Goal: Obtain resource: Obtain resource

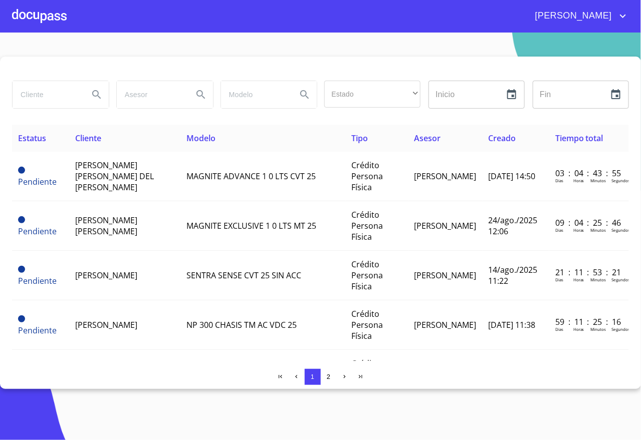
click at [231, 32] on div "[PERSON_NAME]" at bounding box center [320, 16] width 641 height 32
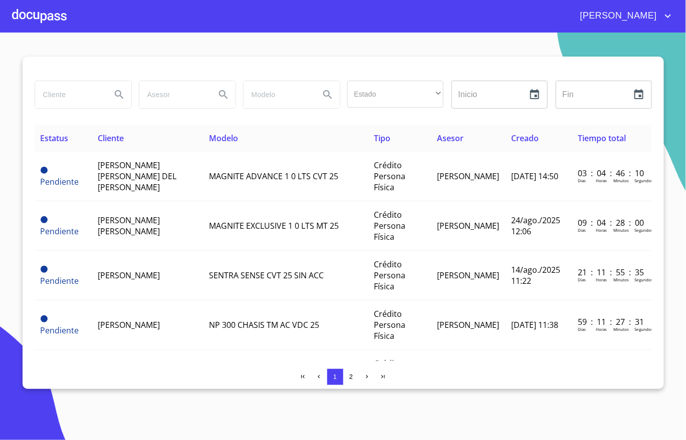
click at [47, 15] on div at bounding box center [39, 16] width 55 height 32
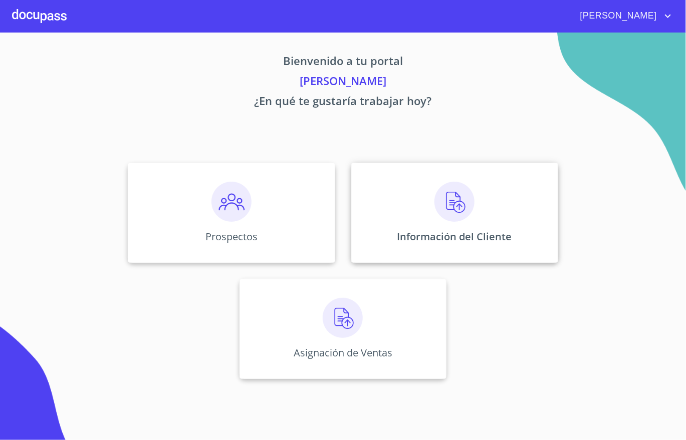
click at [433, 219] on div "Información del Cliente" at bounding box center [454, 213] width 207 height 100
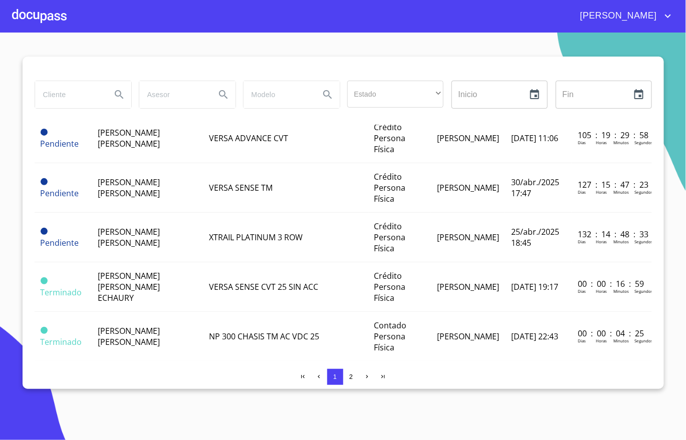
scroll to position [300, 0]
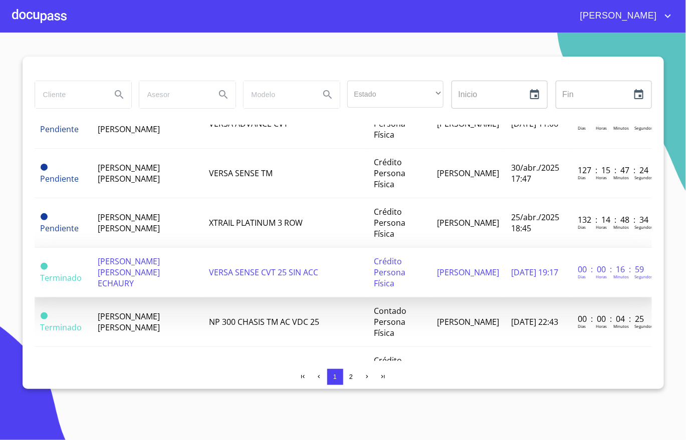
click at [161, 264] on td "[PERSON_NAME] [PERSON_NAME] ECHAURY" at bounding box center [147, 273] width 111 height 50
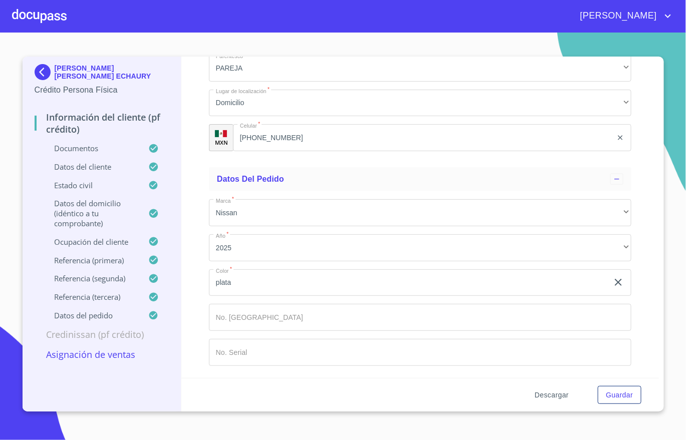
click at [535, 394] on span "Descargar" at bounding box center [551, 395] width 34 height 13
click at [547, 397] on span "Descargar" at bounding box center [551, 395] width 34 height 13
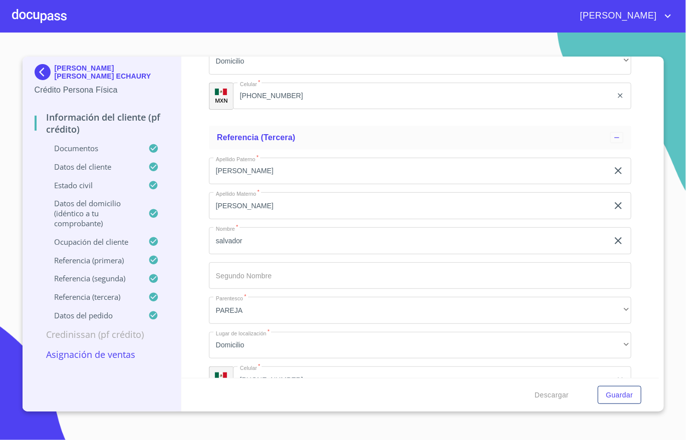
scroll to position [5345, 0]
